Goal: Find specific page/section

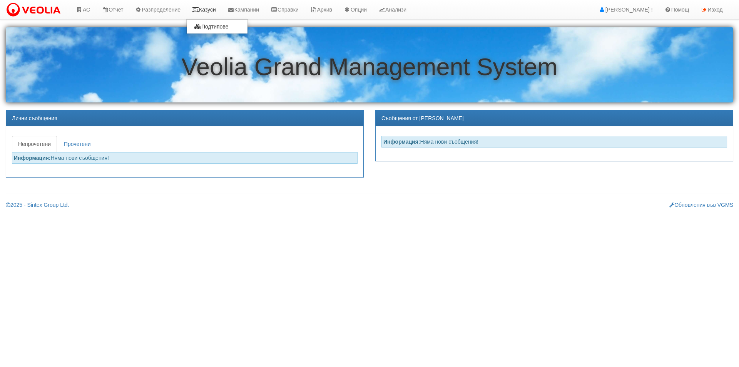
click at [211, 16] on link "Казуси" at bounding box center [203, 9] width 35 height 19
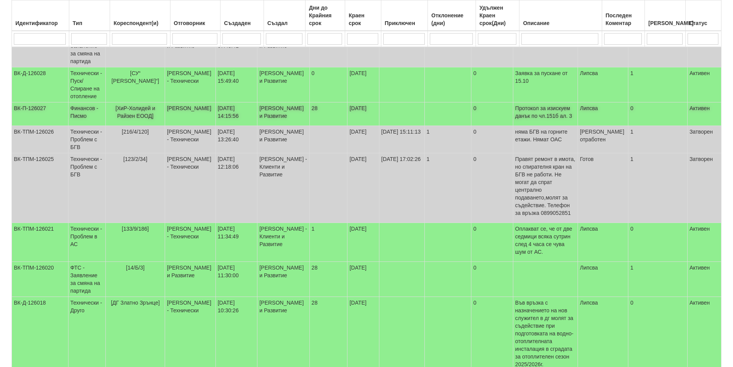
scroll to position [192, 0]
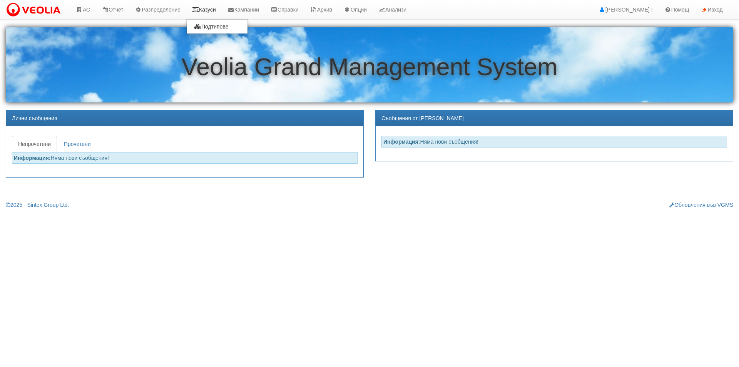
click at [217, 8] on link "Казуси" at bounding box center [203, 9] width 35 height 19
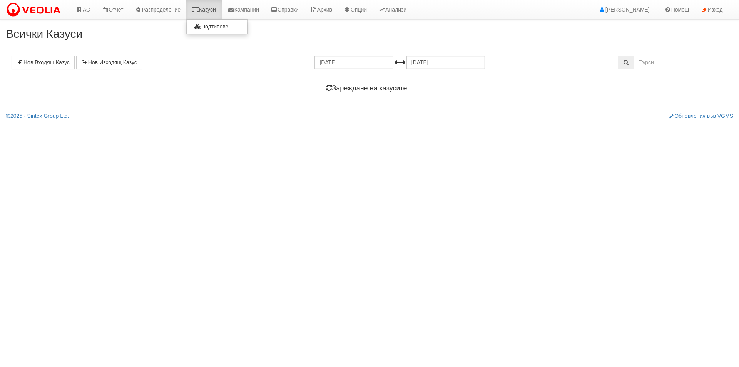
click at [197, 10] on icon at bounding box center [195, 9] width 7 height 5
